Goal: Register for event/course

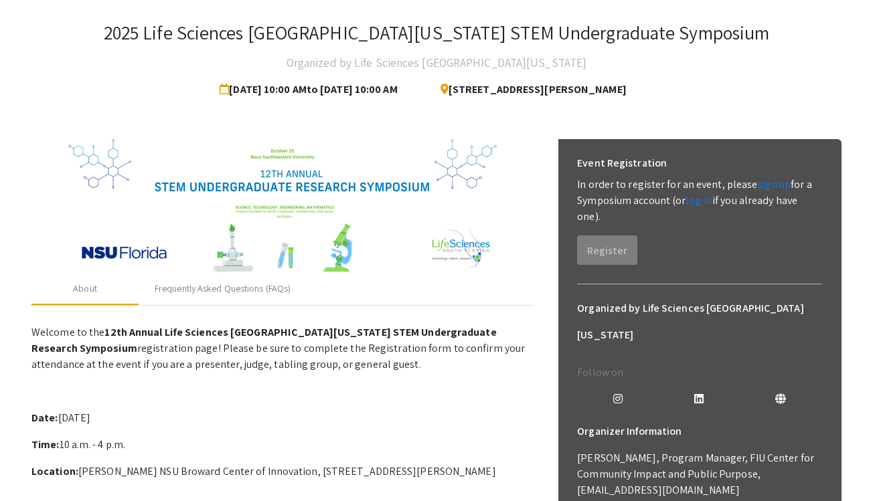
scroll to position [64, 0]
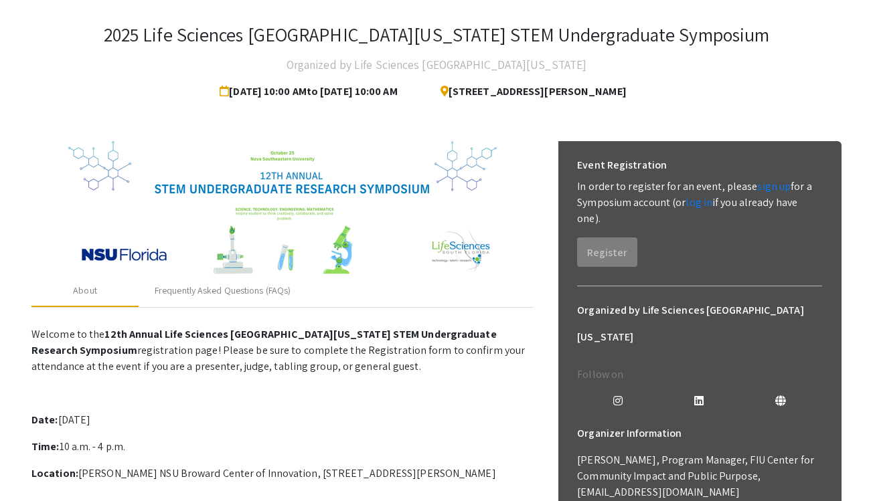
click at [705, 108] on div "2025 Life Sciences South Florida STEM Undergraduate Symposium Organized by Life…" at bounding box center [436, 465] width 830 height 936
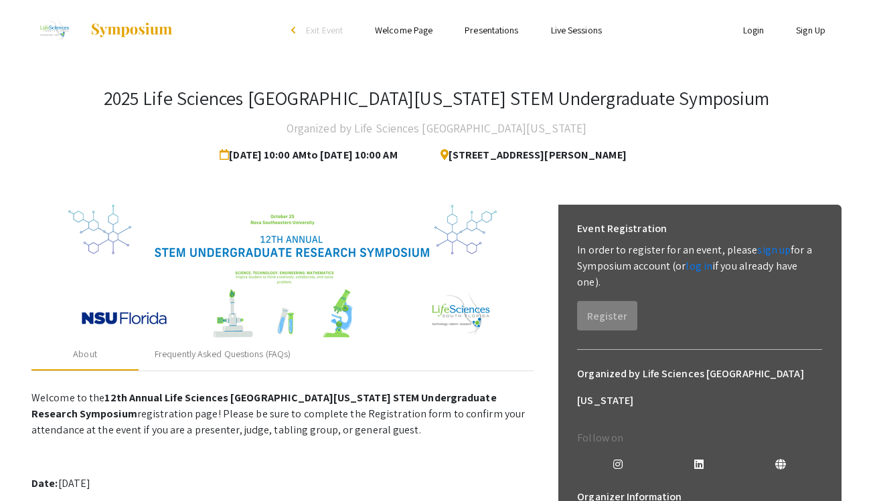
scroll to position [-1, 0]
click at [809, 41] on ul "Login Sign Up" at bounding box center [707, 30] width 267 height 60
click at [809, 32] on link "Sign Up" at bounding box center [810, 30] width 29 height 12
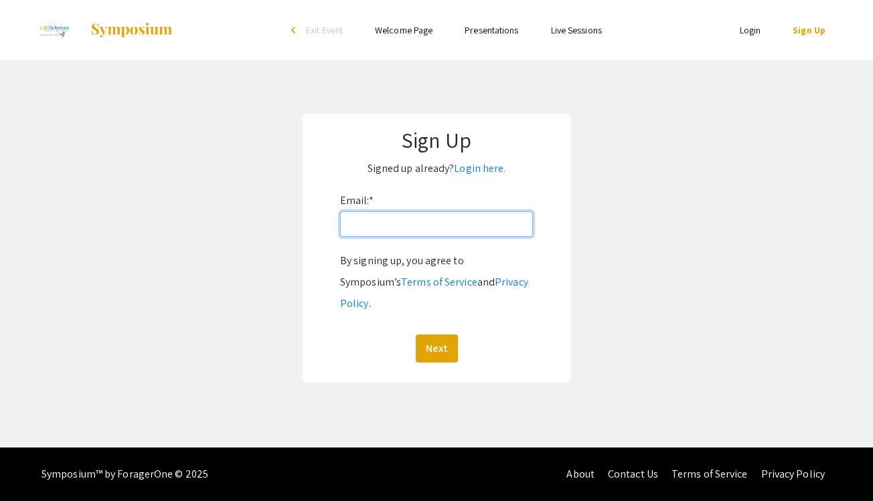
click at [364, 232] on input "Email: *" at bounding box center [436, 224] width 193 height 25
type input "[EMAIL_ADDRESS][DOMAIN_NAME]"
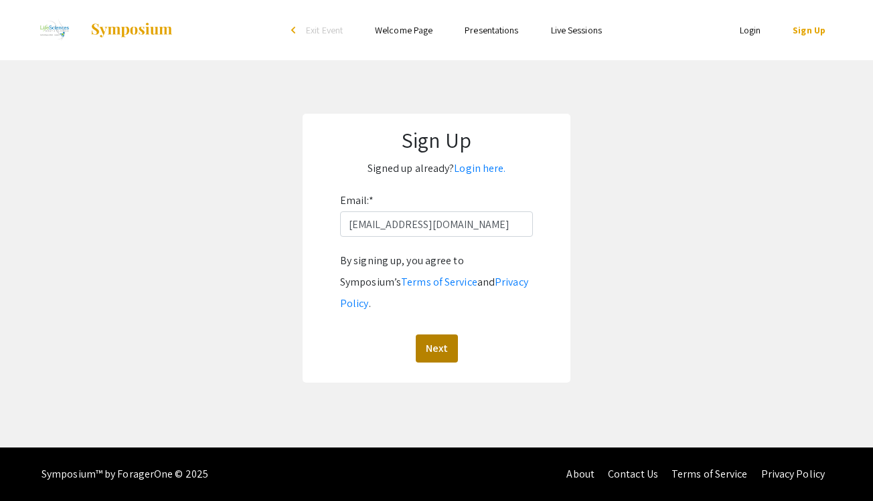
click at [444, 335] on button "Next" at bounding box center [437, 349] width 42 height 28
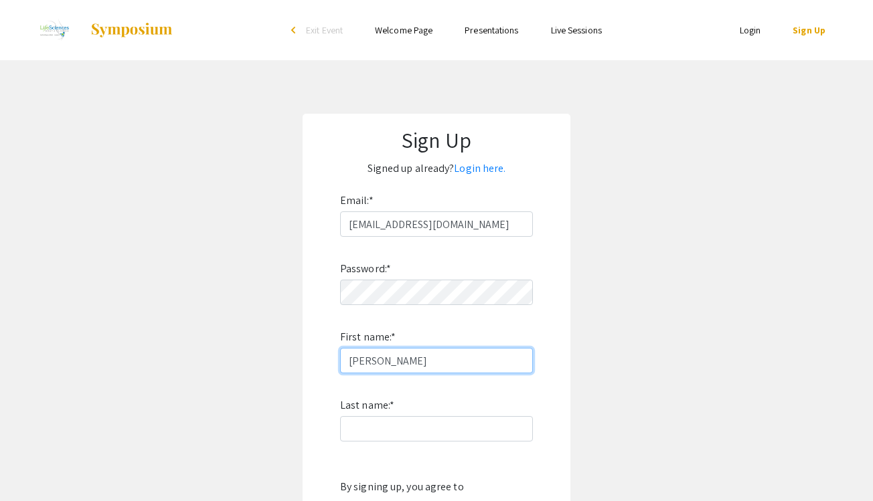
type input "Sophia"
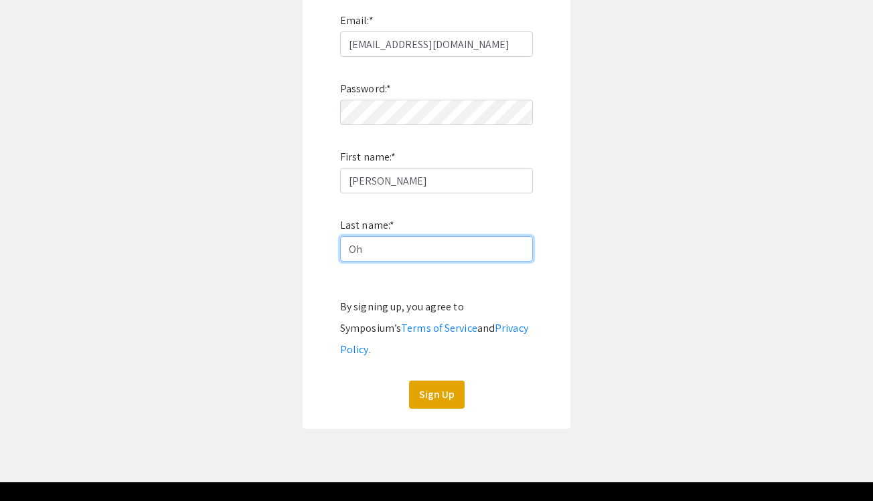
scroll to position [181, 0]
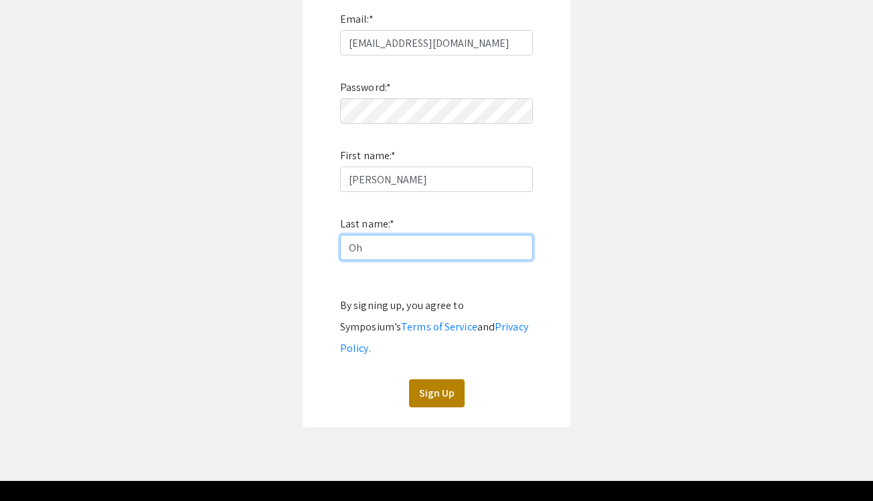
type input "Oh"
click at [423, 380] on button "Sign Up" at bounding box center [437, 394] width 56 height 28
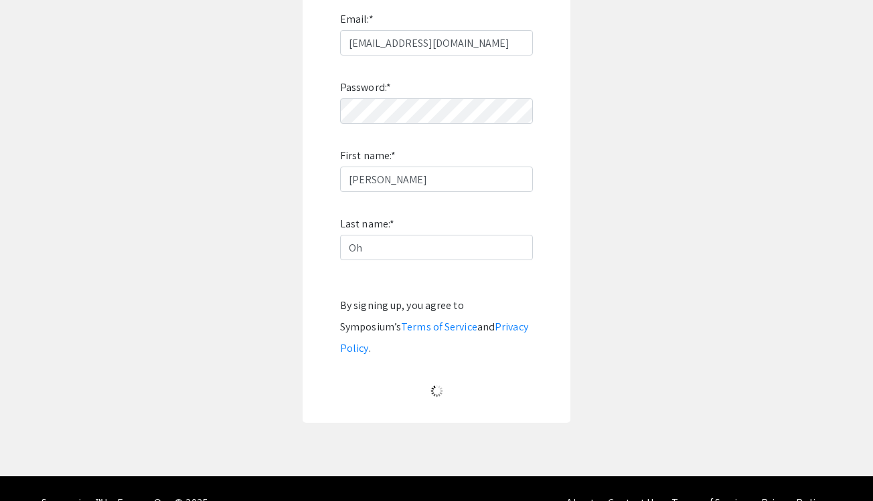
scroll to position [1, 0]
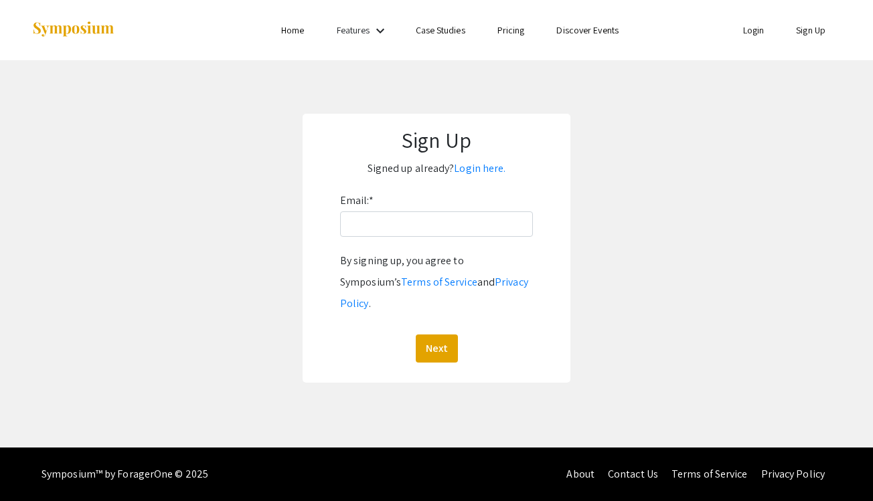
click at [750, 35] on link "Login" at bounding box center [753, 30] width 21 height 12
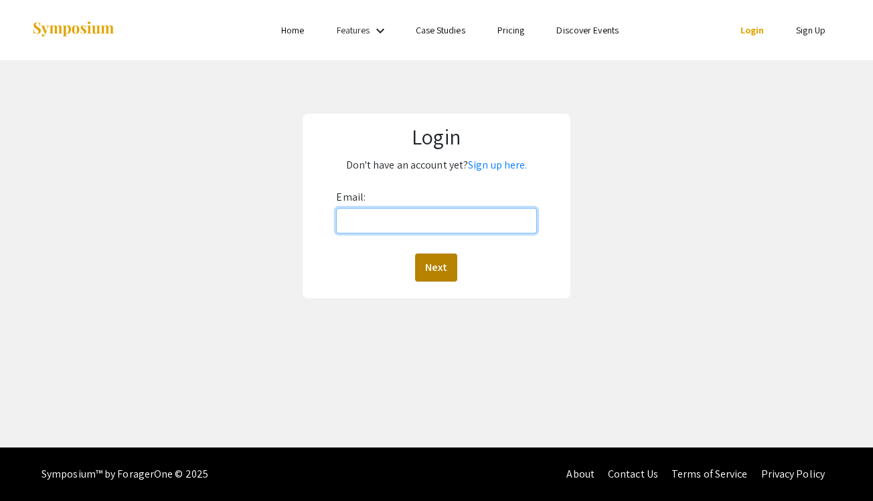
type input "[EMAIL_ADDRESS][DOMAIN_NAME]"
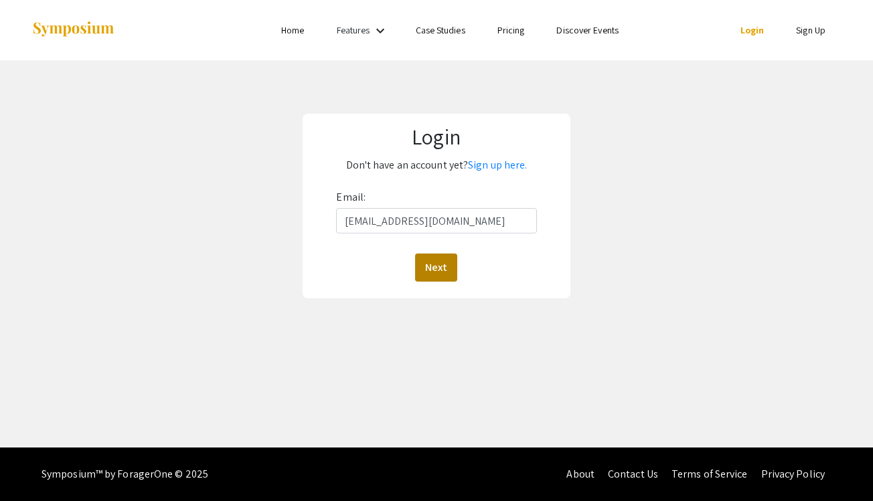
click at [443, 260] on button "Next" at bounding box center [436, 268] width 42 height 28
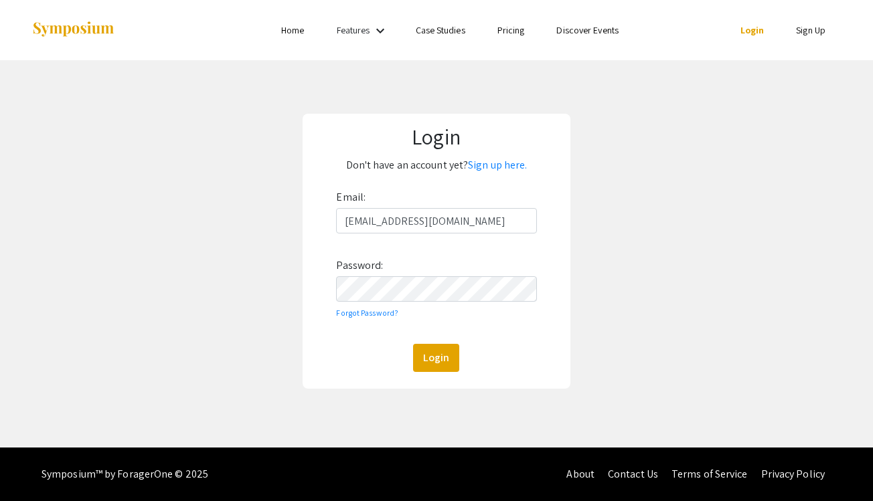
click at [437, 304] on div "Email: [EMAIL_ADDRESS][DOMAIN_NAME] Password: Forgot Password? Login" at bounding box center [436, 279] width 200 height 185
click at [436, 357] on button "Login" at bounding box center [436, 358] width 46 height 28
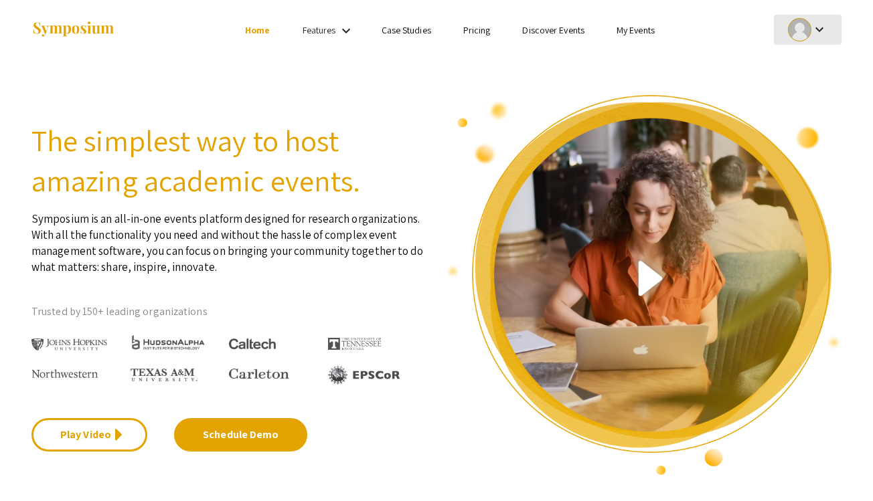
click at [833, 36] on button "keyboard_arrow_down" at bounding box center [808, 30] width 68 height 30
click at [335, 29] on div at bounding box center [436, 250] width 873 height 501
click at [345, 29] on mat-icon "keyboard_arrow_down" at bounding box center [346, 31] width 16 height 16
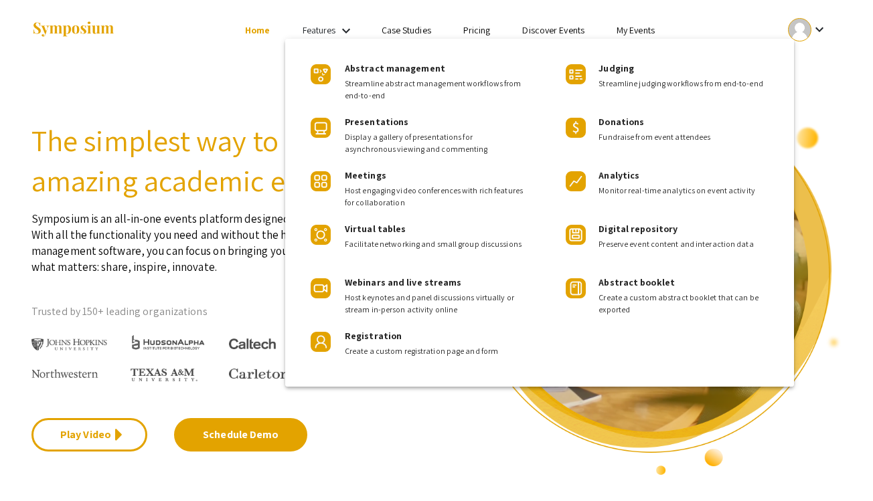
click at [642, 32] on div at bounding box center [436, 250] width 873 height 501
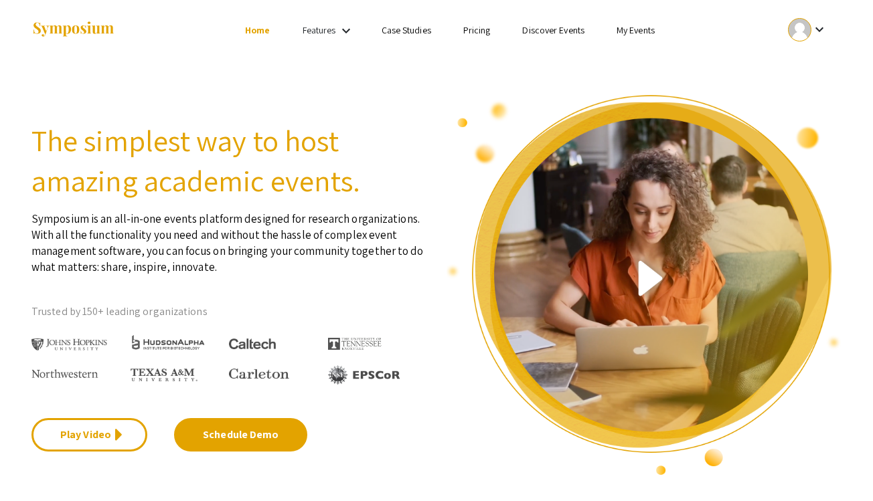
click at [641, 32] on link "My Events" at bounding box center [635, 30] width 38 height 12
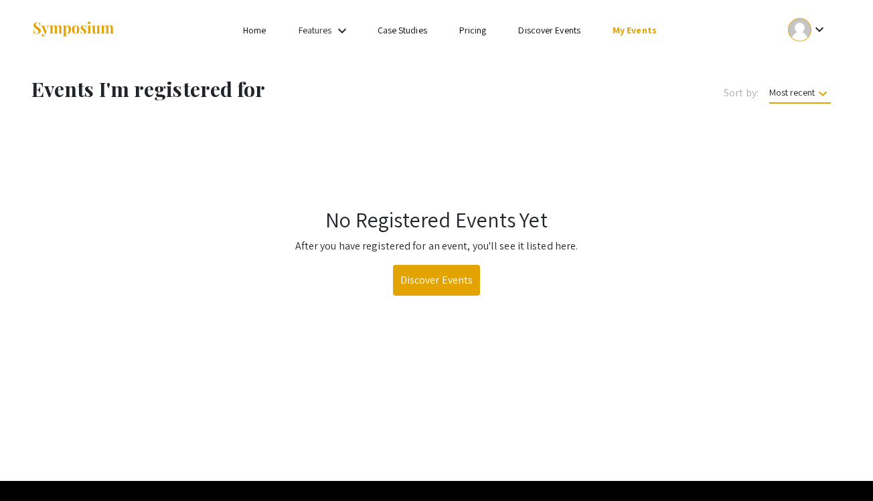
click at [475, 272] on link "Discover Events" at bounding box center [437, 280] width 88 height 31
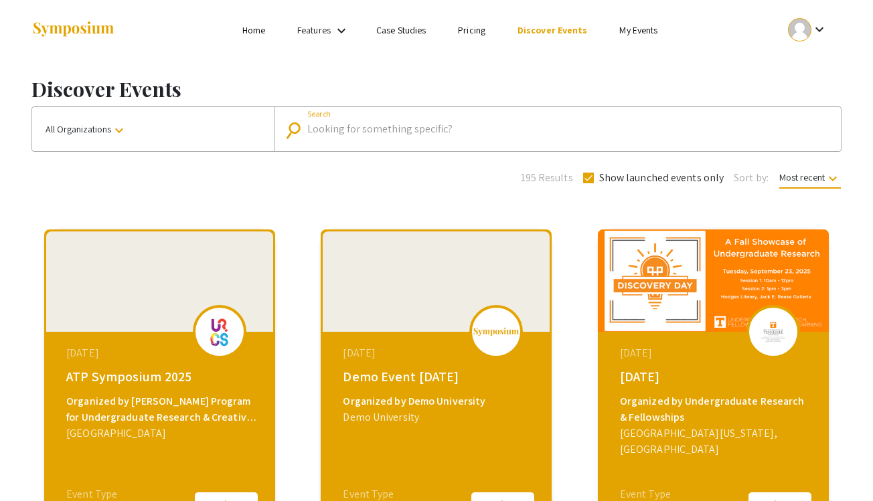
click at [372, 127] on input "Search" at bounding box center [564, 129] width 515 height 12
type input "nova southeastern"
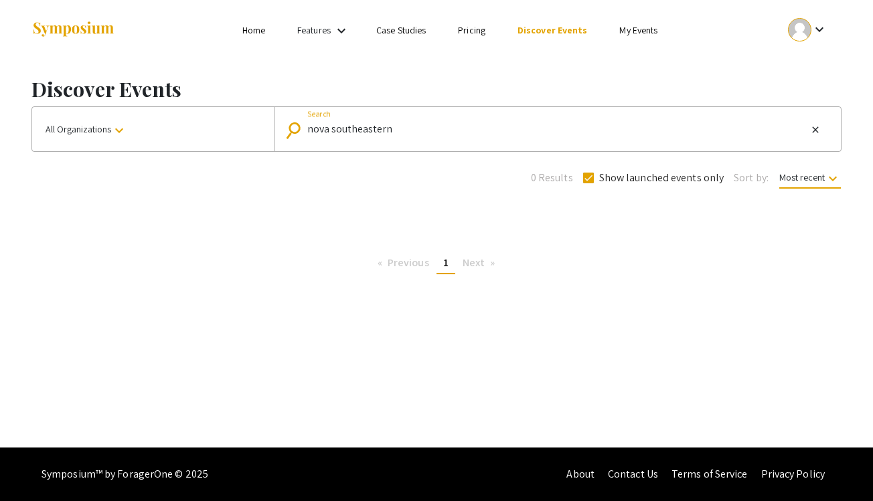
drag, startPoint x: 411, startPoint y: 135, endPoint x: 271, endPoint y: 131, distance: 139.9
click at [271, 131] on div "All Organizations keyboard_arrow_down search nova southeastern Search close" at bounding box center [436, 129] width 810 height 46
type input "life science"
click at [643, 31] on link "My Events" at bounding box center [638, 30] width 38 height 12
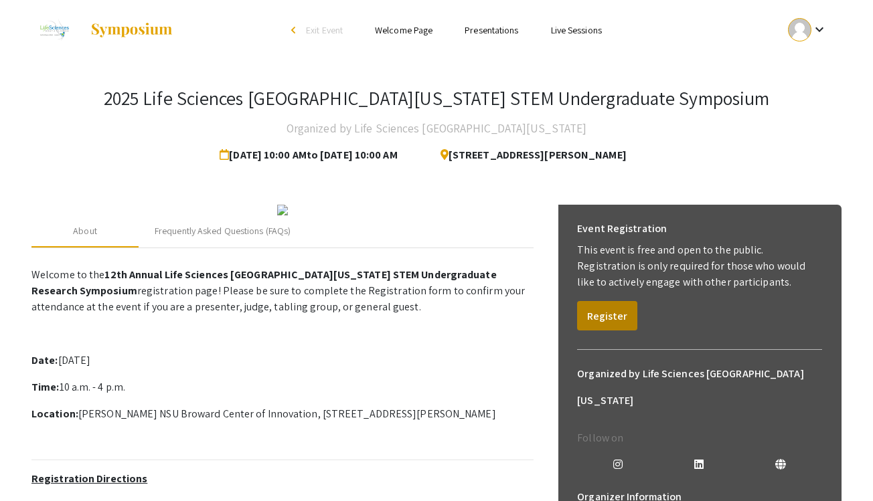
click at [603, 311] on button "Register" at bounding box center [607, 315] width 60 height 29
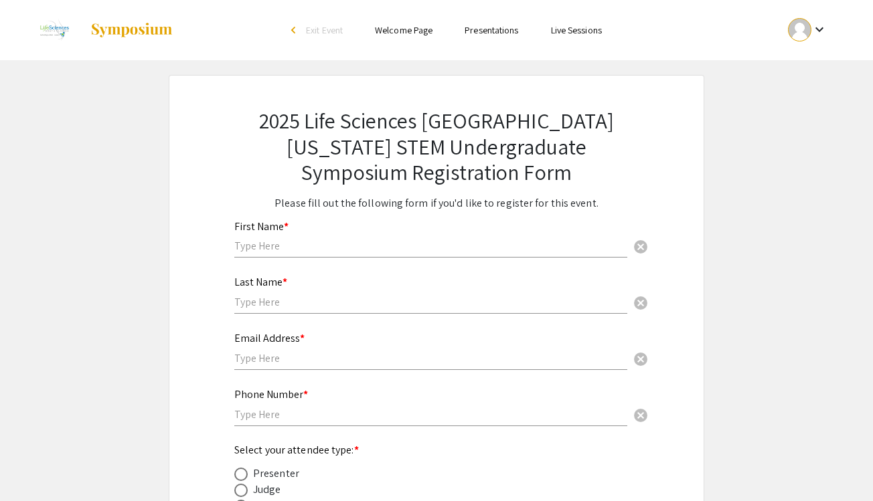
click at [386, 236] on div "First Name * cancel" at bounding box center [430, 232] width 393 height 51
type input "Sophia"
type input "Oh"
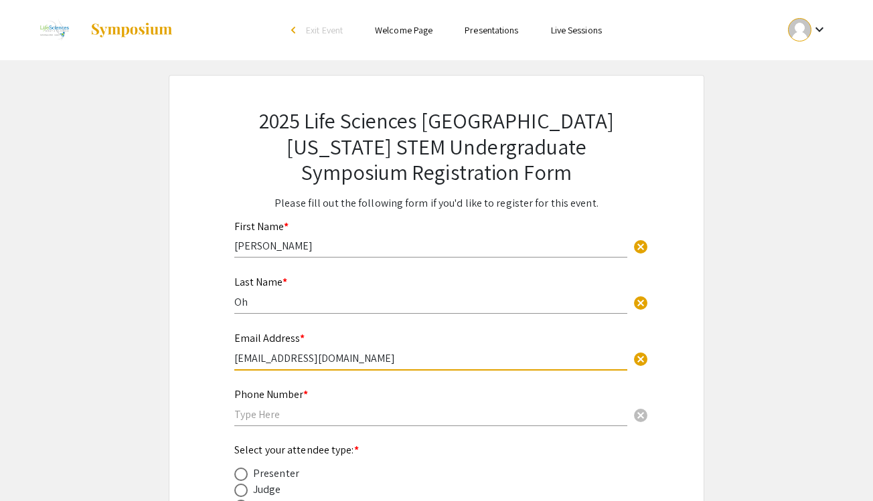
click at [365, 355] on input "sophiaohmanagement@gmai.com" at bounding box center [430, 358] width 393 height 14
click at [365, 354] on input "sophiaohmanagement@gmai.com" at bounding box center [430, 358] width 393 height 14
type input "[EMAIL_ADDRESS][DOMAIN_NAME]"
click at [446, 344] on div "Email Address * sophiaohmanagement@gmail.com cancel" at bounding box center [430, 344] width 393 height 51
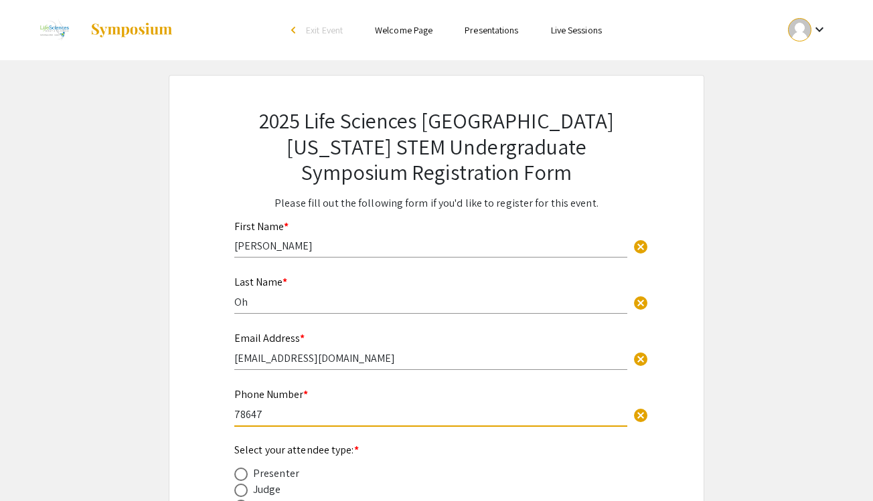
type input "786479"
type input "7864792775"
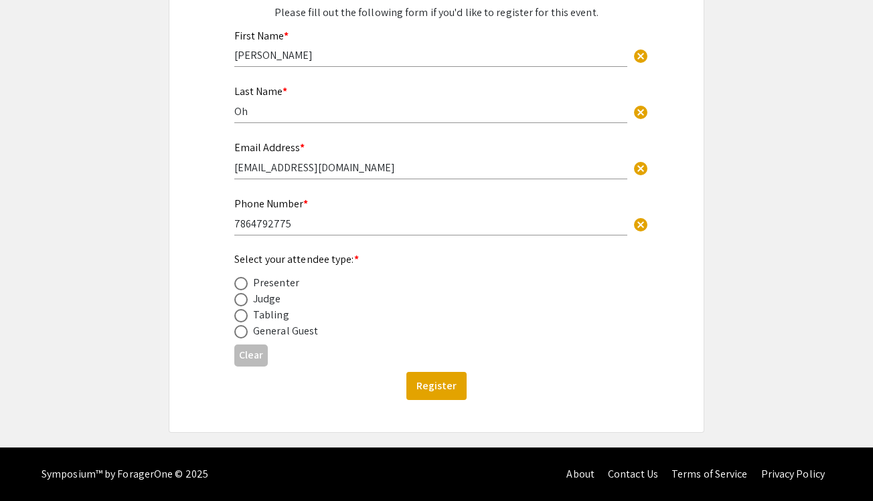
scroll to position [191, 0]
click at [246, 286] on span at bounding box center [240, 283] width 13 height 13
click at [246, 286] on input "radio" at bounding box center [240, 283] width 13 height 13
radio input "true"
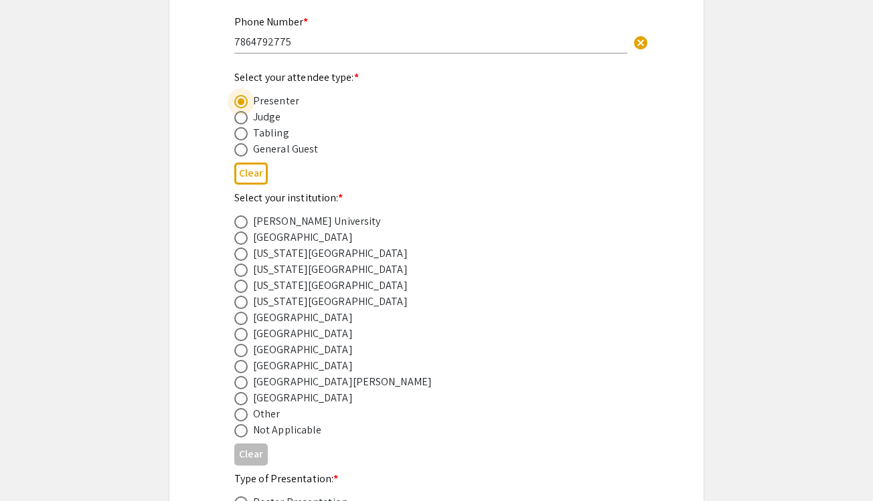
scroll to position [376, 0]
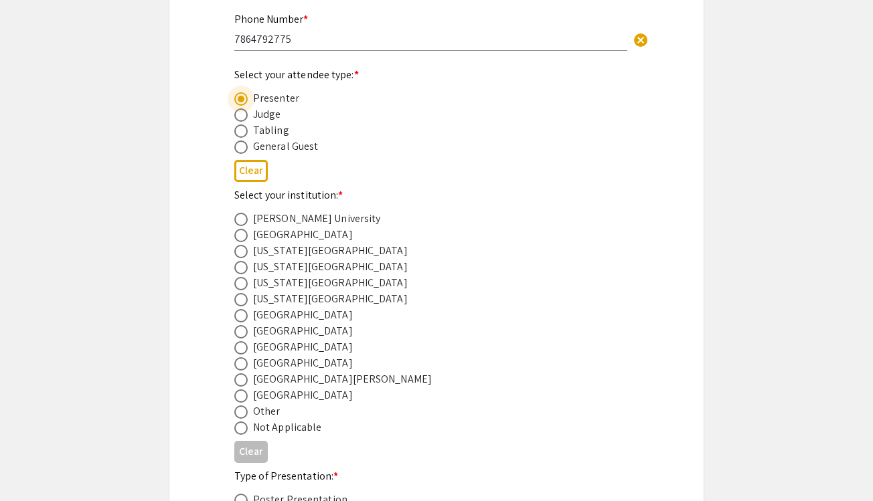
click at [244, 398] on span at bounding box center [240, 396] width 13 height 13
click at [244, 398] on input "radio" at bounding box center [240, 396] width 13 height 13
radio input "true"
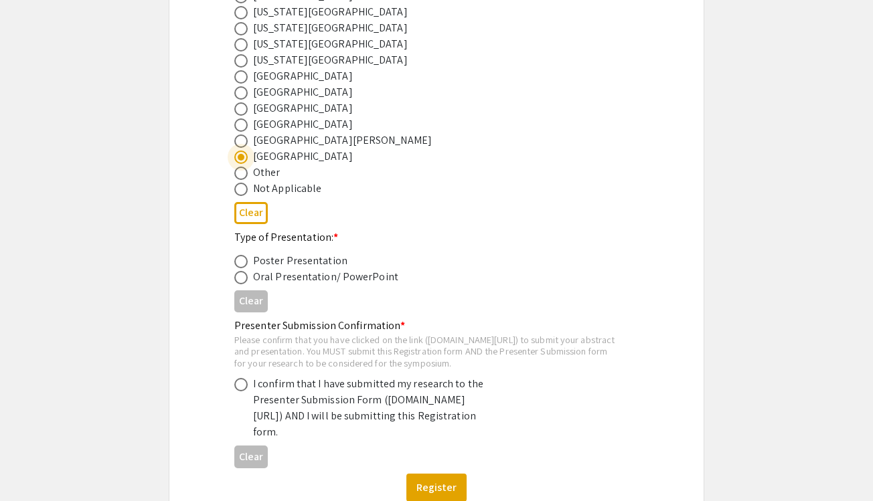
scroll to position [616, 0]
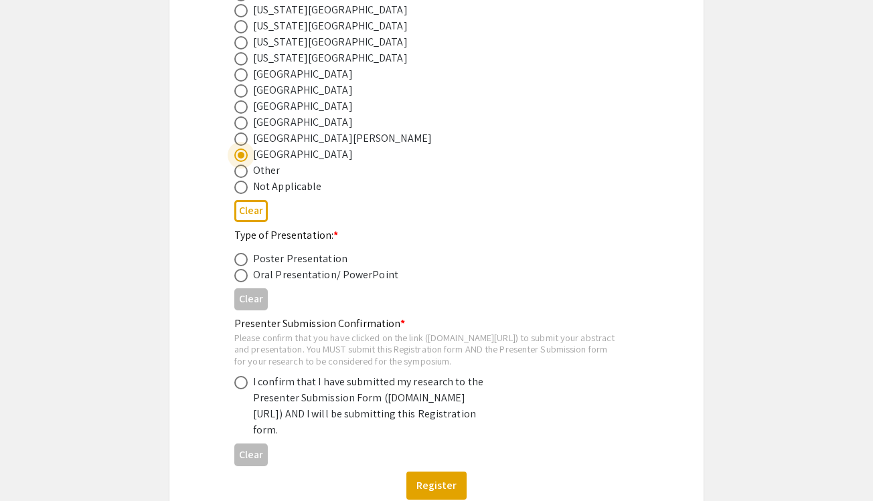
click at [234, 259] on span at bounding box center [240, 259] width 13 height 13
click at [234, 259] on input "radio" at bounding box center [240, 259] width 13 height 13
radio input "true"
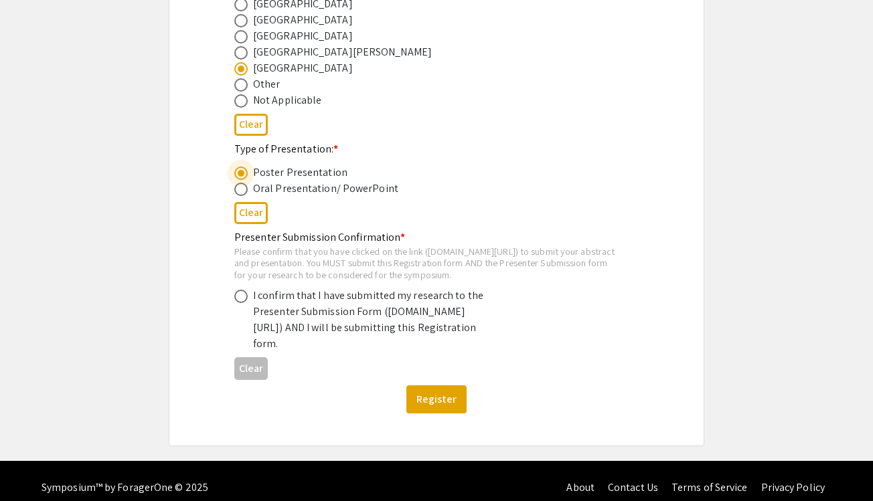
scroll to position [712, 0]
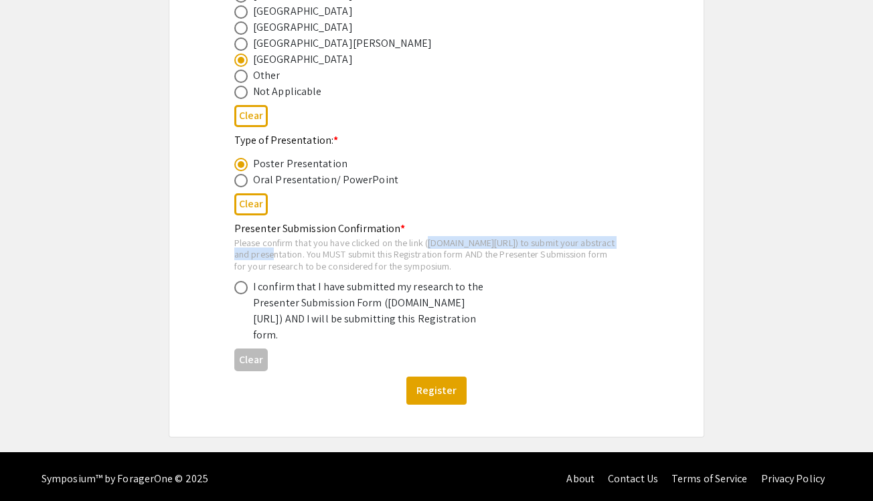
drag, startPoint x: 238, startPoint y: 254, endPoint x: 481, endPoint y: 251, distance: 243.0
click at [481, 251] on div "Please confirm that you have clicked on the link (symposium.foragerone.com/lssf…" at bounding box center [425, 254] width 383 height 35
copy div "symposium.foragerone.com/lssfsymposium2025/submission"
click at [532, 343] on div "I confirm that I have submitted my research to the Presenter Submission Form (s…" at bounding box center [425, 311] width 383 height 64
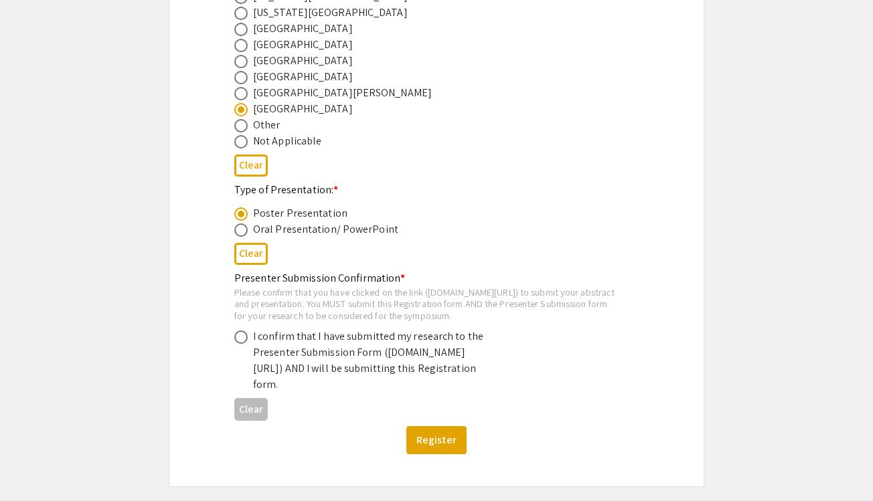
scroll to position [647, 0]
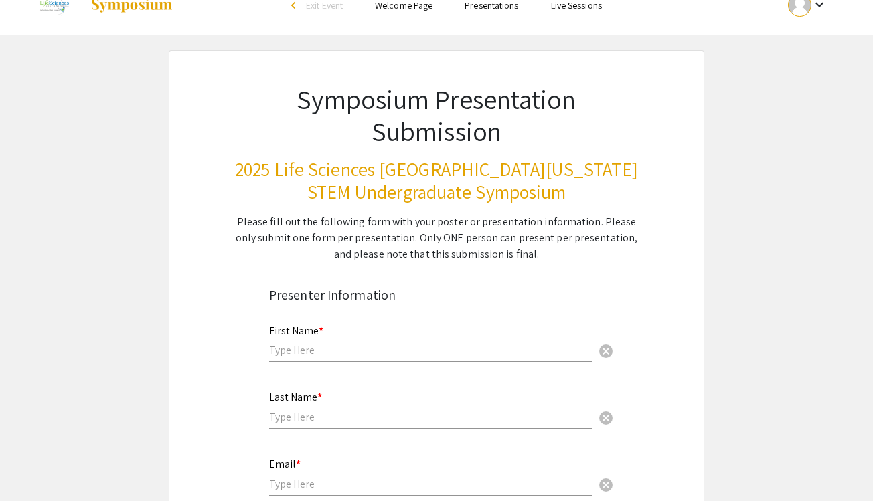
scroll to position [101, 0]
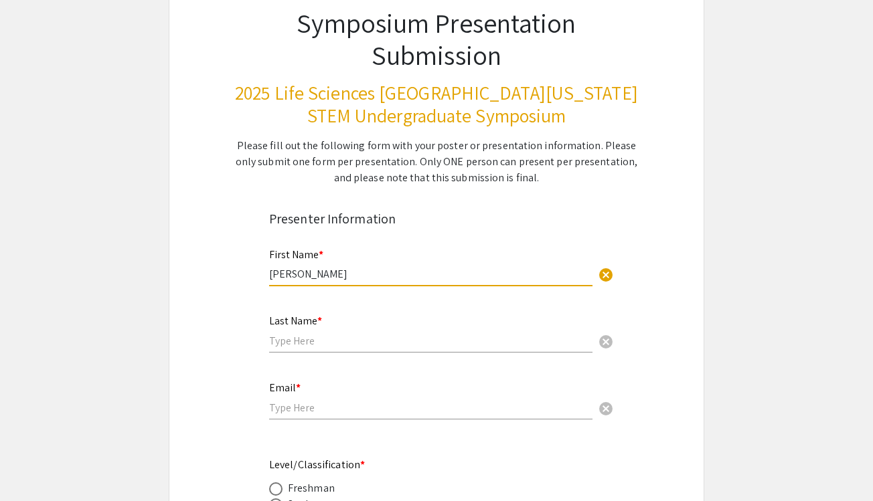
type input "Sophia"
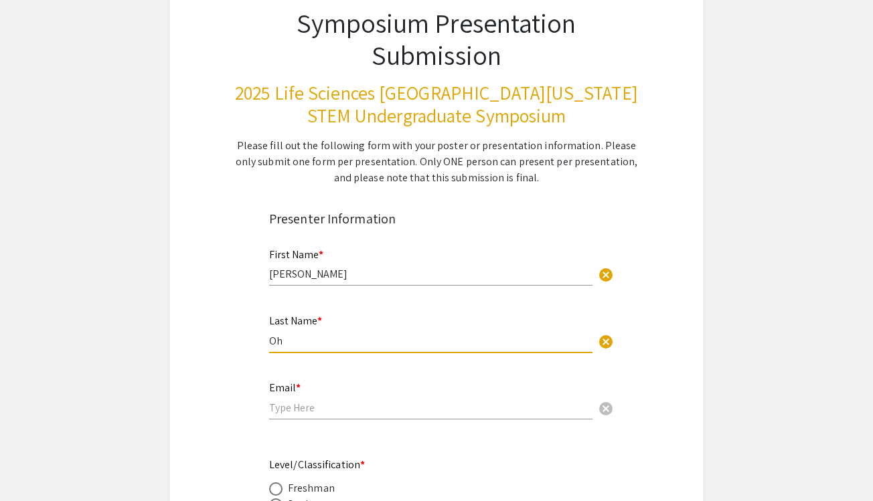
type input "Oh"
click at [322, 420] on div "Email * cancel" at bounding box center [430, 401] width 323 height 64
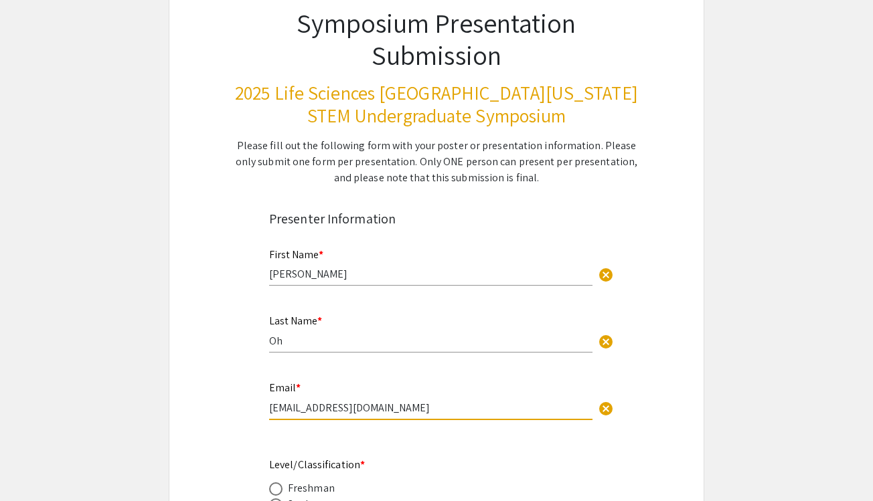
click at [374, 408] on input "sophiaohmanagemnet@gmail.com" at bounding box center [430, 408] width 323 height 14
type input "[EMAIL_ADDRESS][DOMAIN_NAME]"
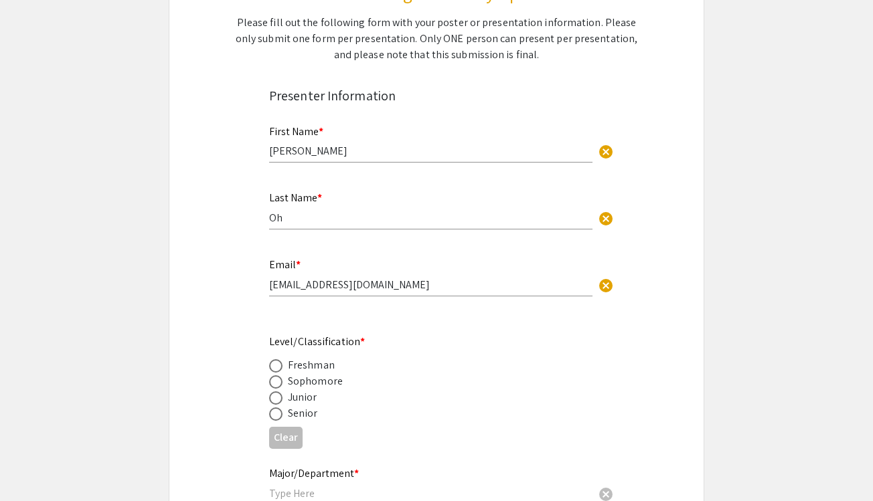
scroll to position [232, 0]
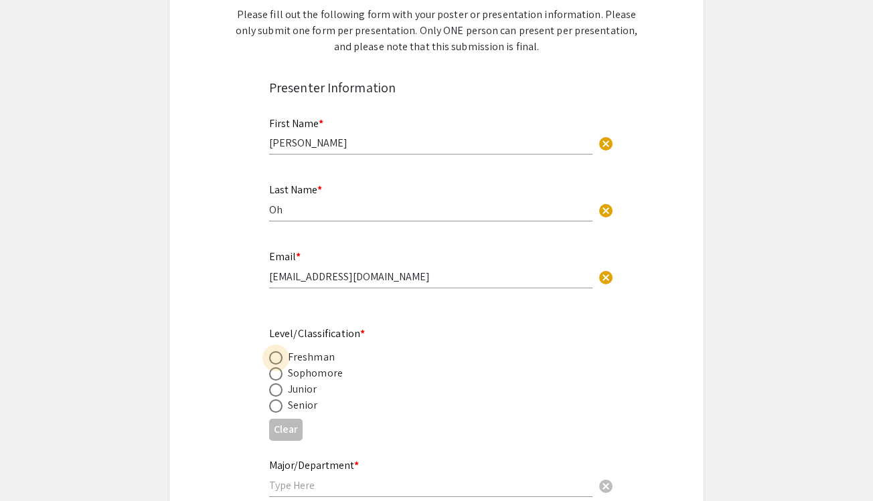
click at [282, 359] on span at bounding box center [275, 357] width 13 height 13
click at [282, 359] on input "radio" at bounding box center [275, 357] width 13 height 13
radio input "true"
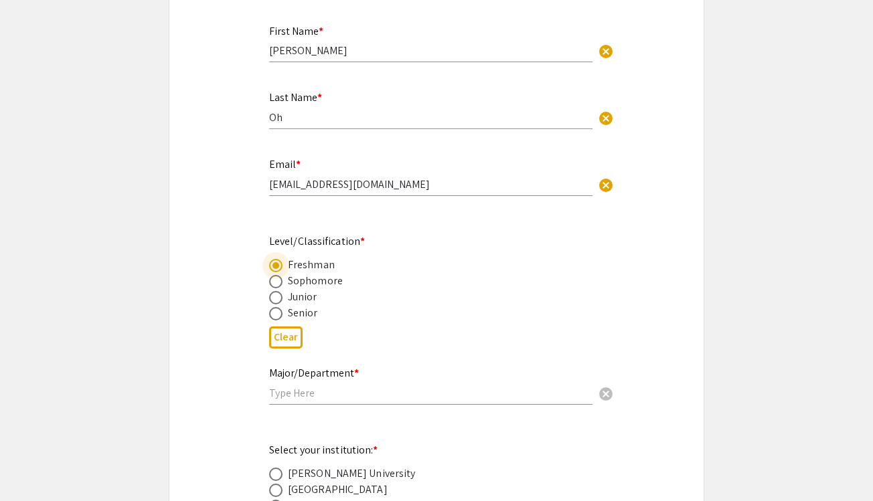
scroll to position [364, 0]
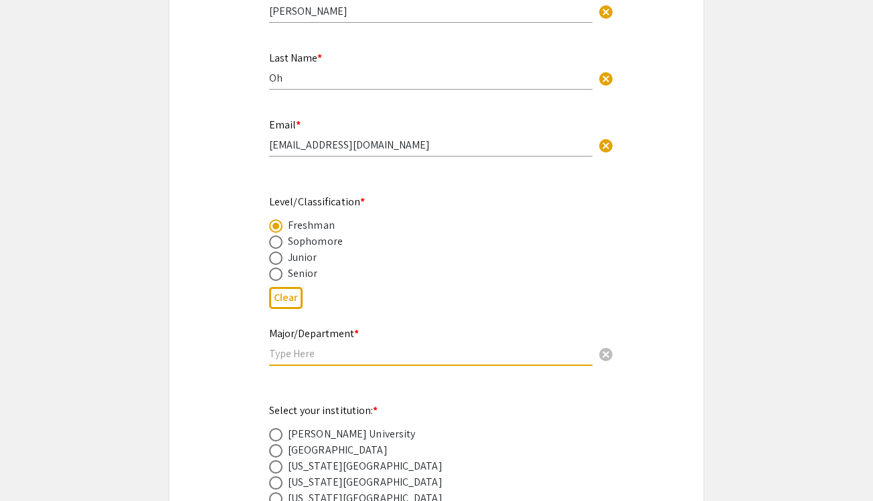
click at [327, 351] on input "text" at bounding box center [430, 354] width 323 height 14
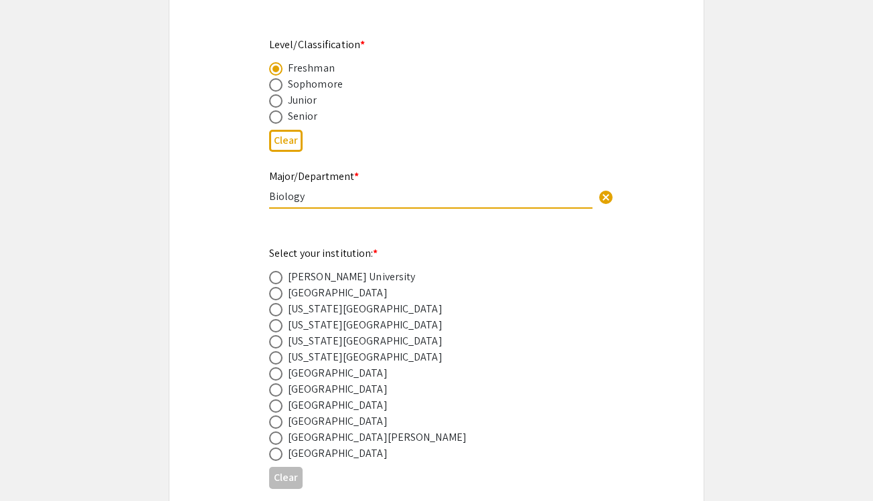
scroll to position [545, 0]
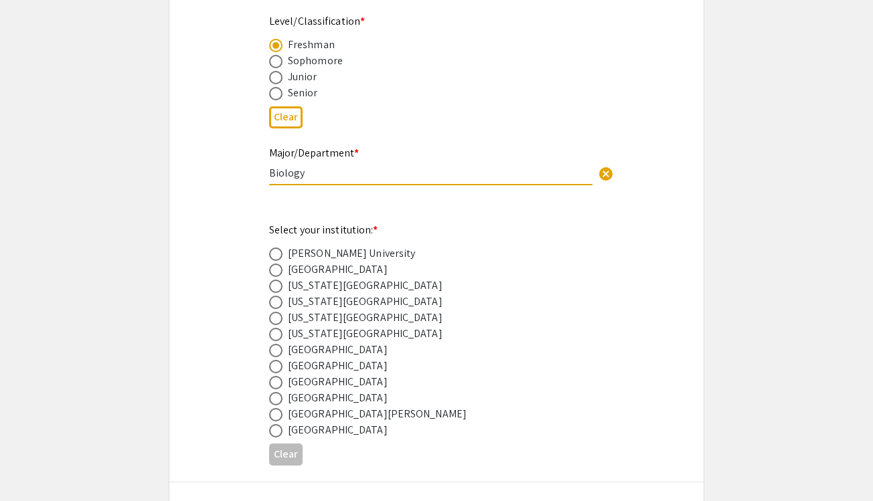
type input "Biology"
click at [286, 428] on label at bounding box center [278, 430] width 19 height 13
click at [282, 428] on input "radio" at bounding box center [275, 430] width 13 height 13
radio input "true"
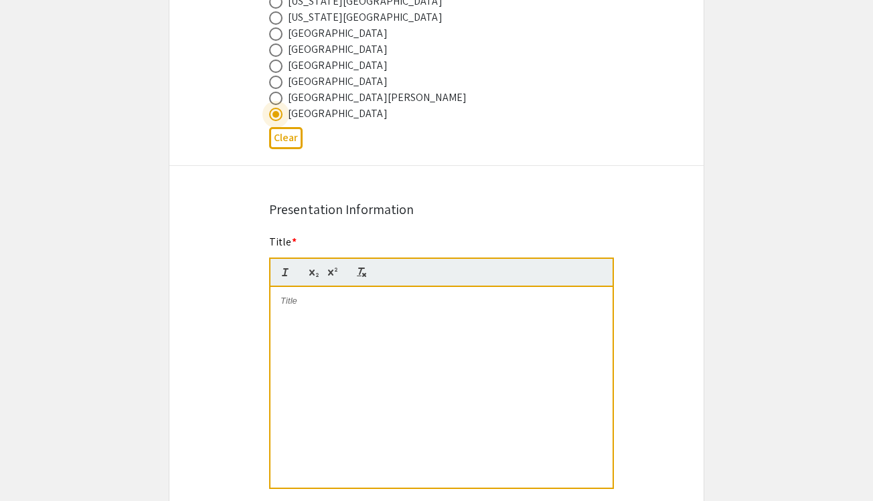
scroll to position [869, 0]
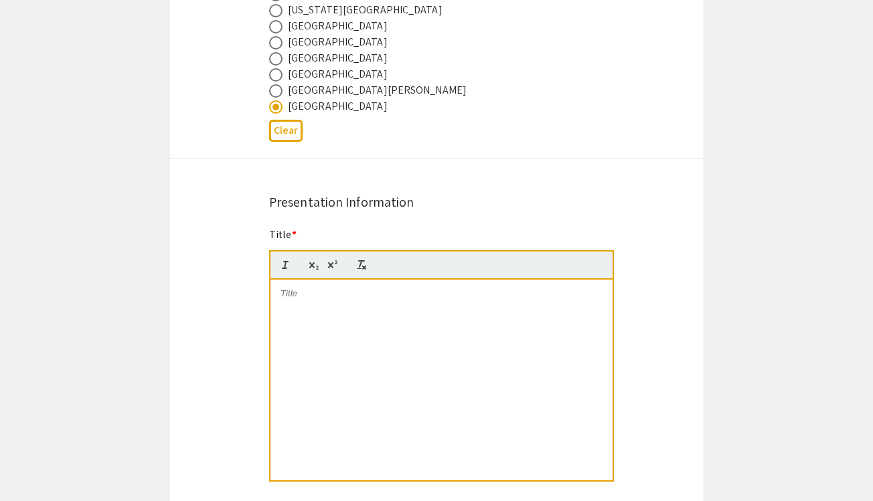
click at [299, 300] on p at bounding box center [441, 294] width 322 height 12
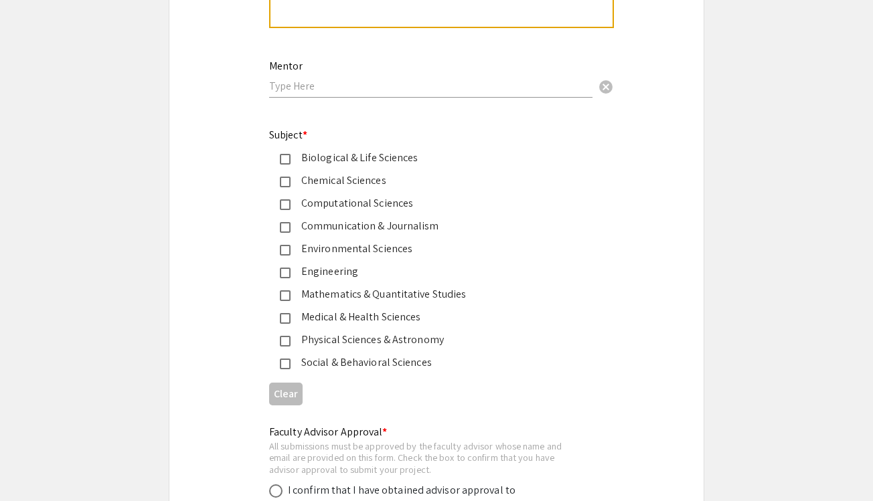
scroll to position [1636, 0]
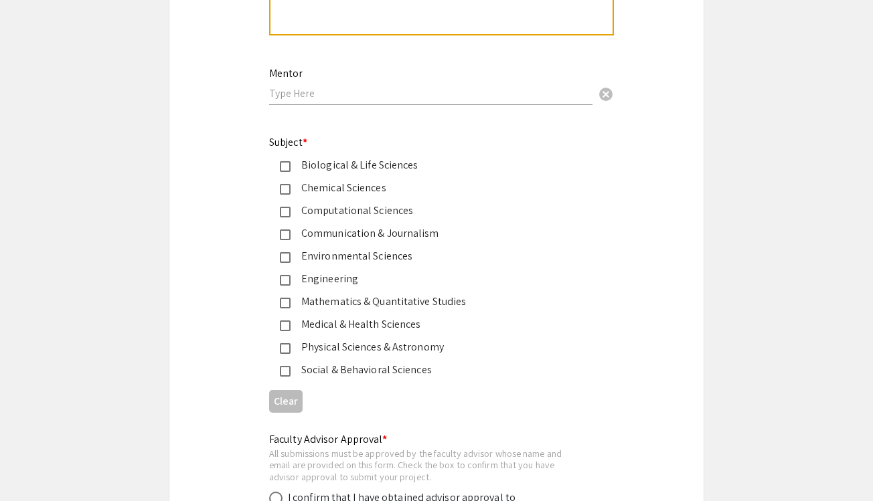
click at [567, 113] on div "Mentor cancel" at bounding box center [430, 86] width 323 height 64
click at [567, 92] on input "text" at bounding box center [430, 93] width 323 height 14
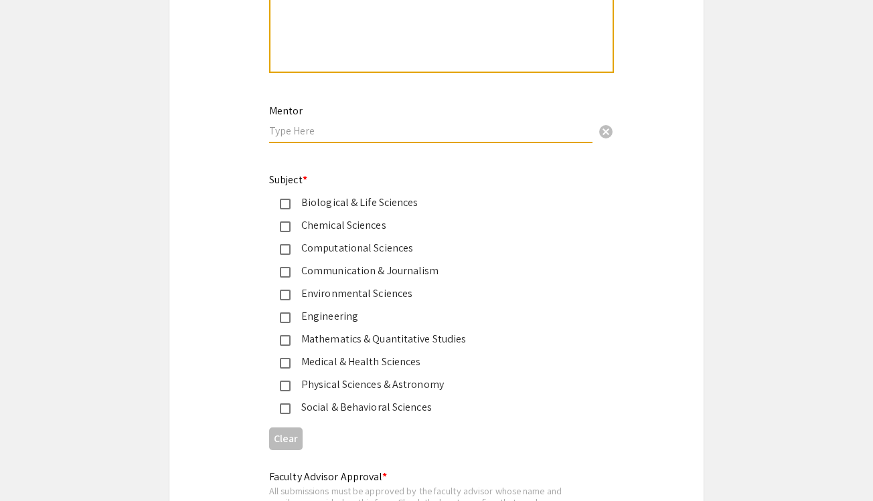
scroll to position [1592, 0]
